Goal: Information Seeking & Learning: Learn about a topic

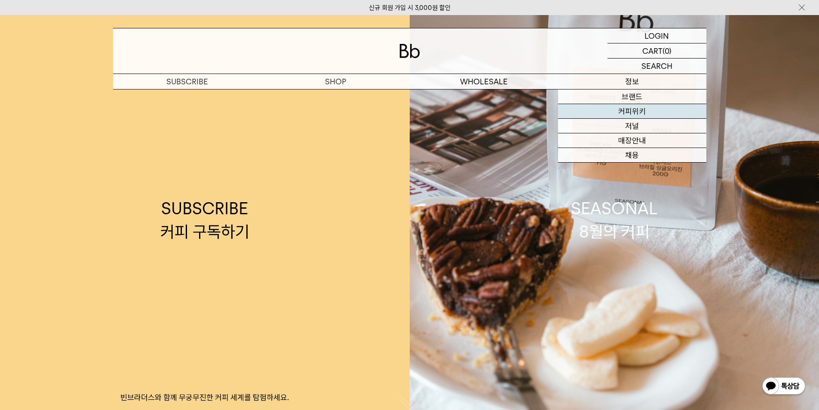
click at [646, 113] on link "커피위키" at bounding box center [632, 111] width 148 height 15
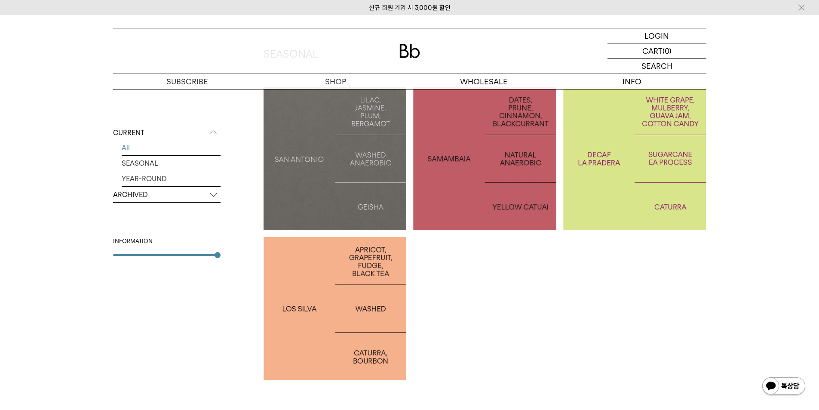
scroll to position [129, 0]
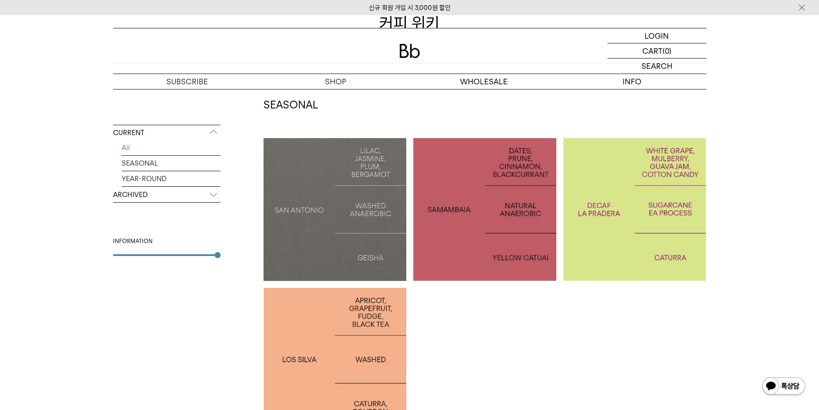
click at [362, 152] on div at bounding box center [335, 209] width 143 height 143
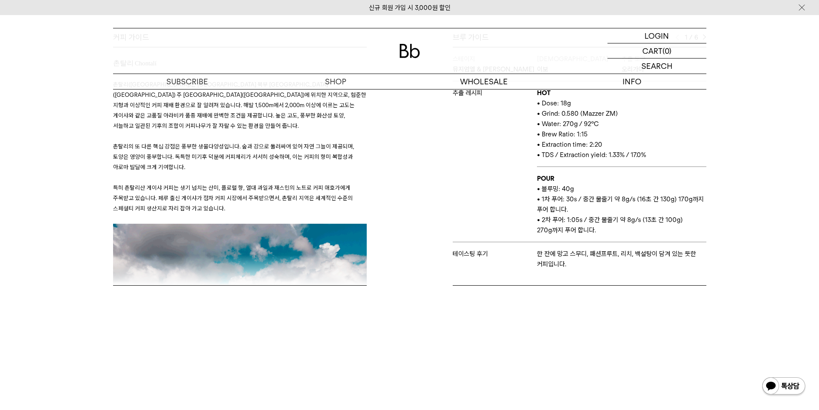
scroll to position [387, 0]
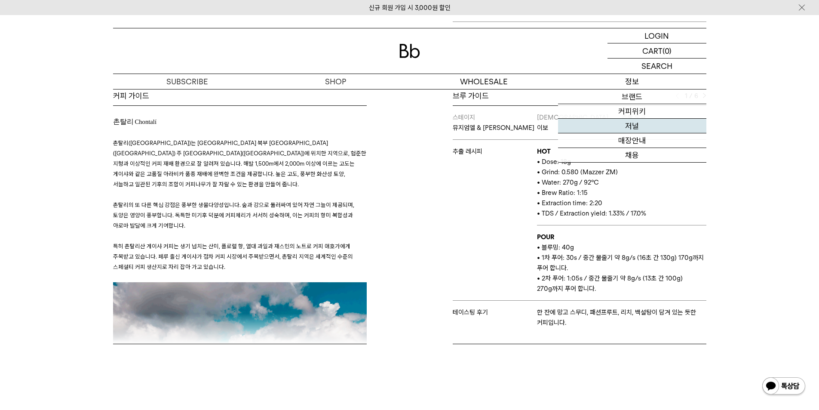
click at [631, 128] on link "저널" at bounding box center [632, 126] width 148 height 15
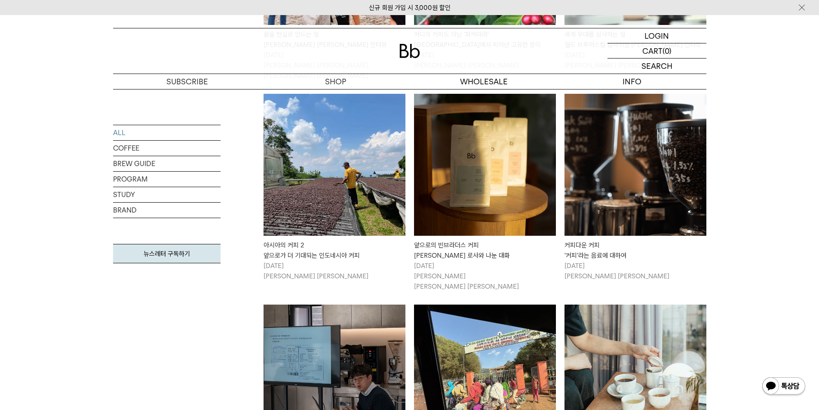
scroll to position [344, 0]
click at [600, 153] on img at bounding box center [636, 164] width 142 height 142
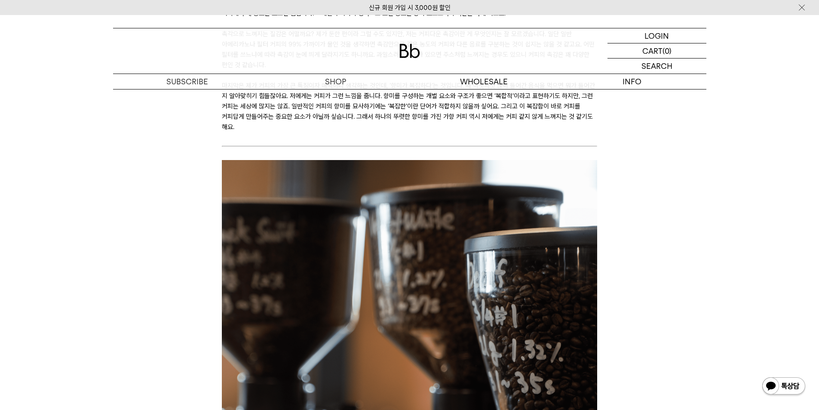
scroll to position [2408, 0]
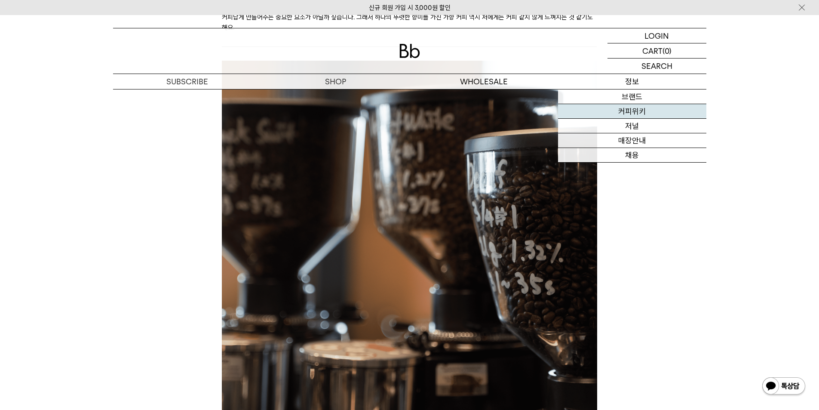
click at [637, 109] on link "커피위키" at bounding box center [632, 111] width 148 height 15
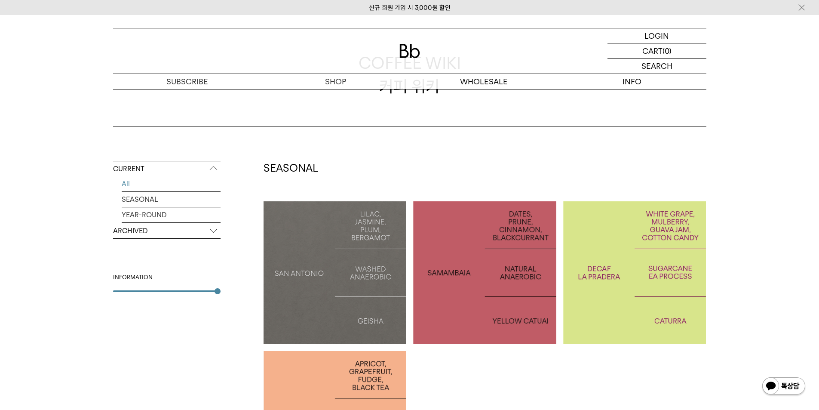
scroll to position [172, 0]
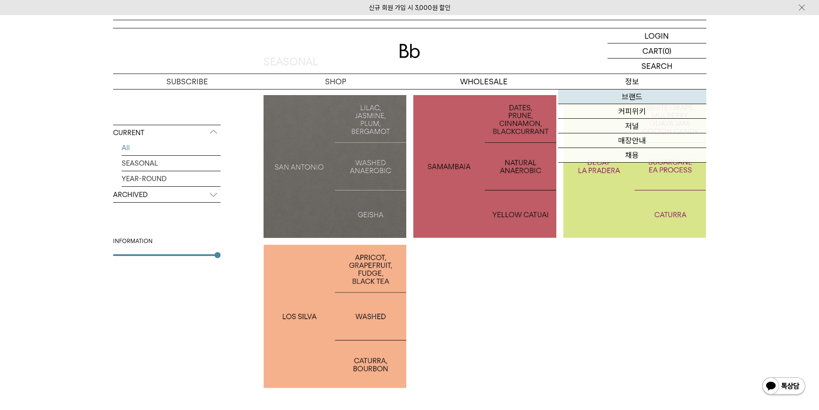
click at [631, 98] on link "브랜드" at bounding box center [632, 96] width 148 height 15
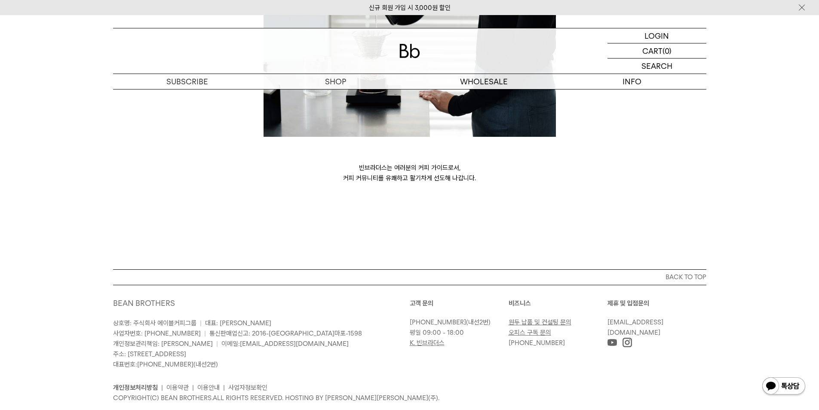
scroll to position [2334, 0]
